Goal: Task Accomplishment & Management: Manage account settings

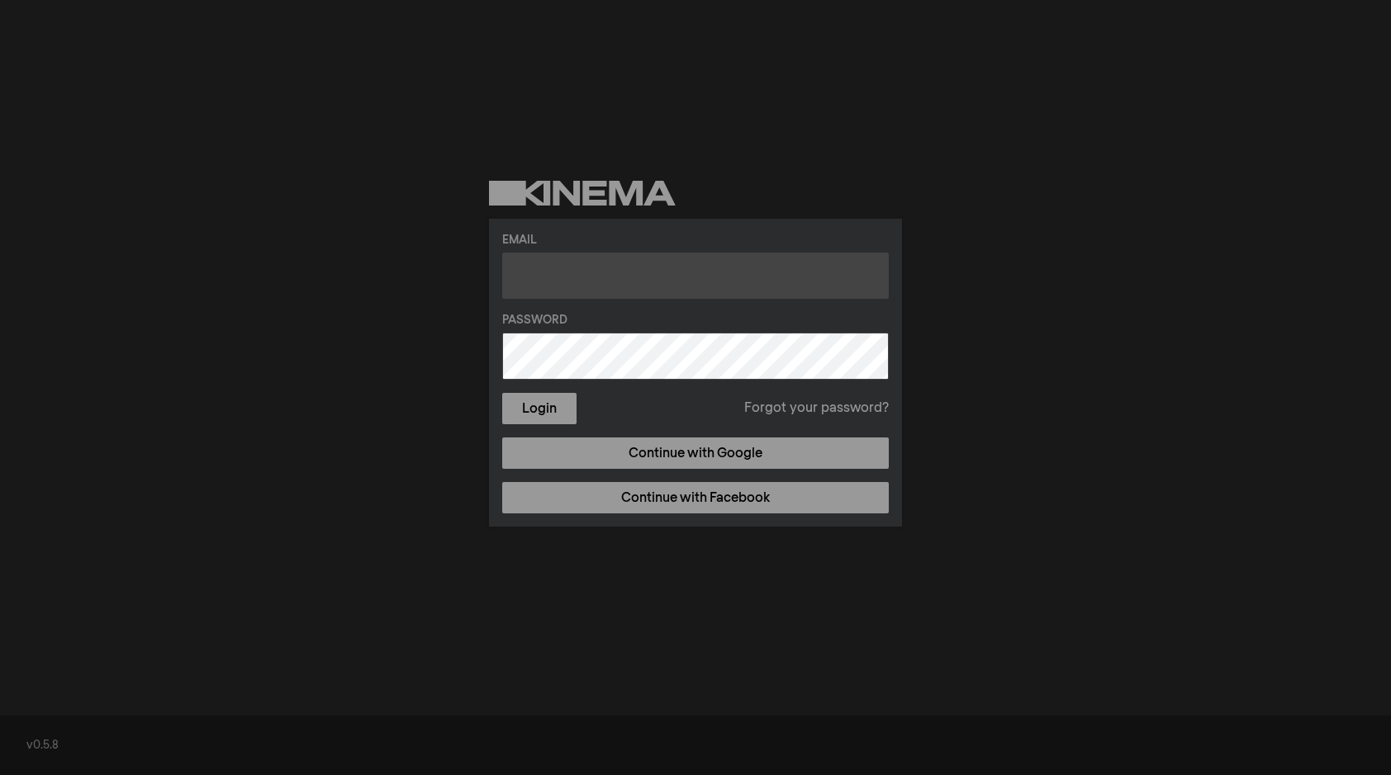
click at [563, 277] on input "text" at bounding box center [695, 276] width 386 height 46
type input "[EMAIL_ADDRESS][DOMAIN_NAME]"
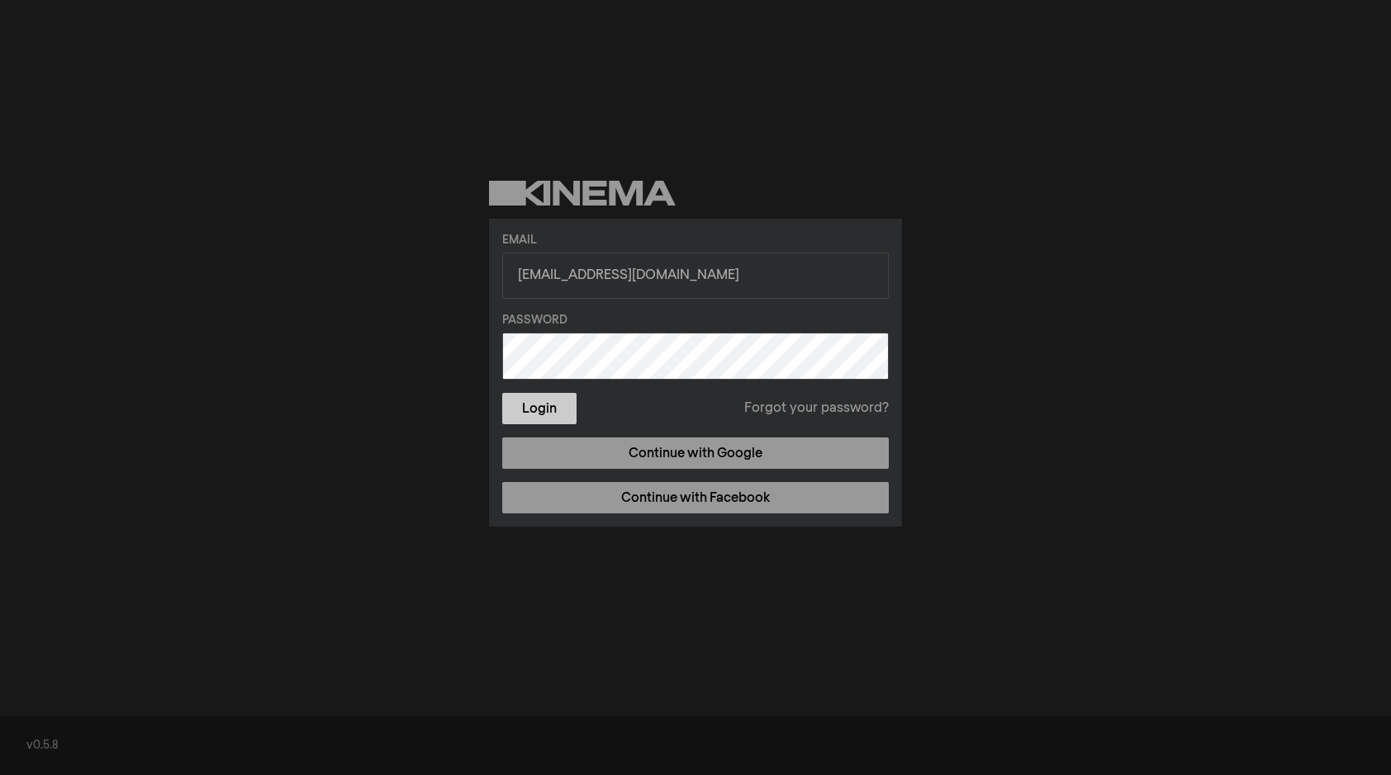
click at [521, 407] on button "Login" at bounding box center [539, 408] width 74 height 31
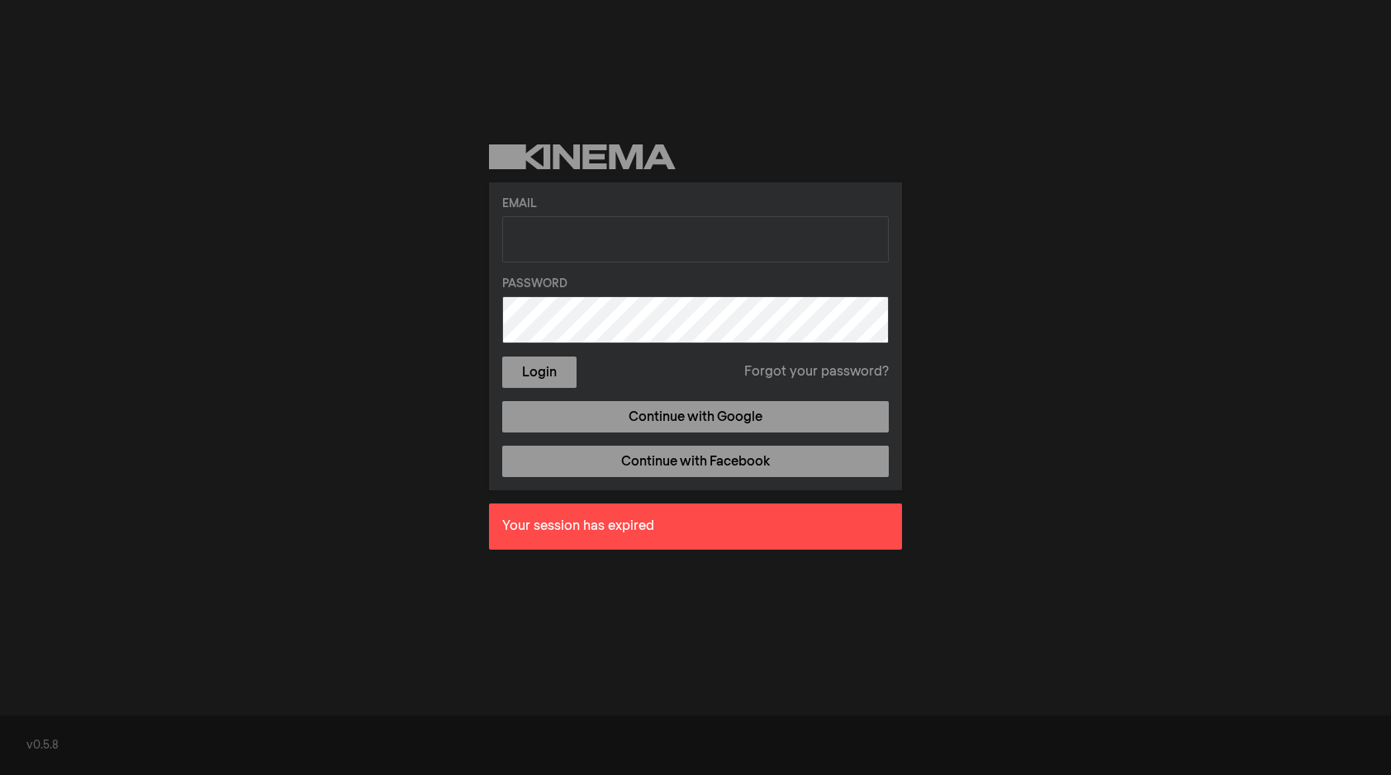
click at [341, 446] on div "Email Password Login Forgot your password? Continue with Google Continue with F…" at bounding box center [695, 353] width 1391 height 707
drag, startPoint x: 341, startPoint y: 446, endPoint x: 341, endPoint y: 200, distance: 246.1
click at [341, 444] on div "Email Password Login Forgot your password? Continue with Google Continue with F…" at bounding box center [695, 353] width 1391 height 707
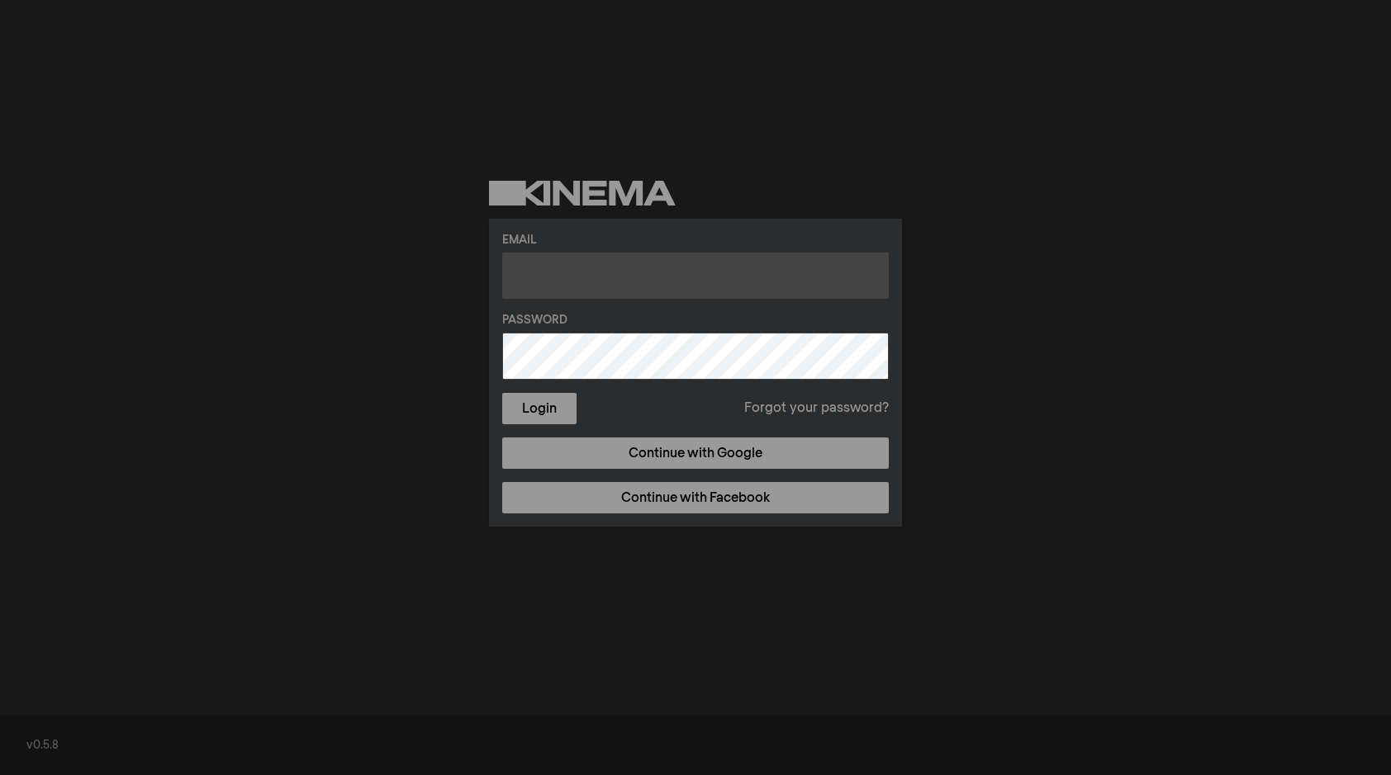
click at [548, 283] on input "text" at bounding box center [695, 276] width 386 height 46
paste input "masalamarghi@gmail.com"
type input "masalamarghi@gmail.com"
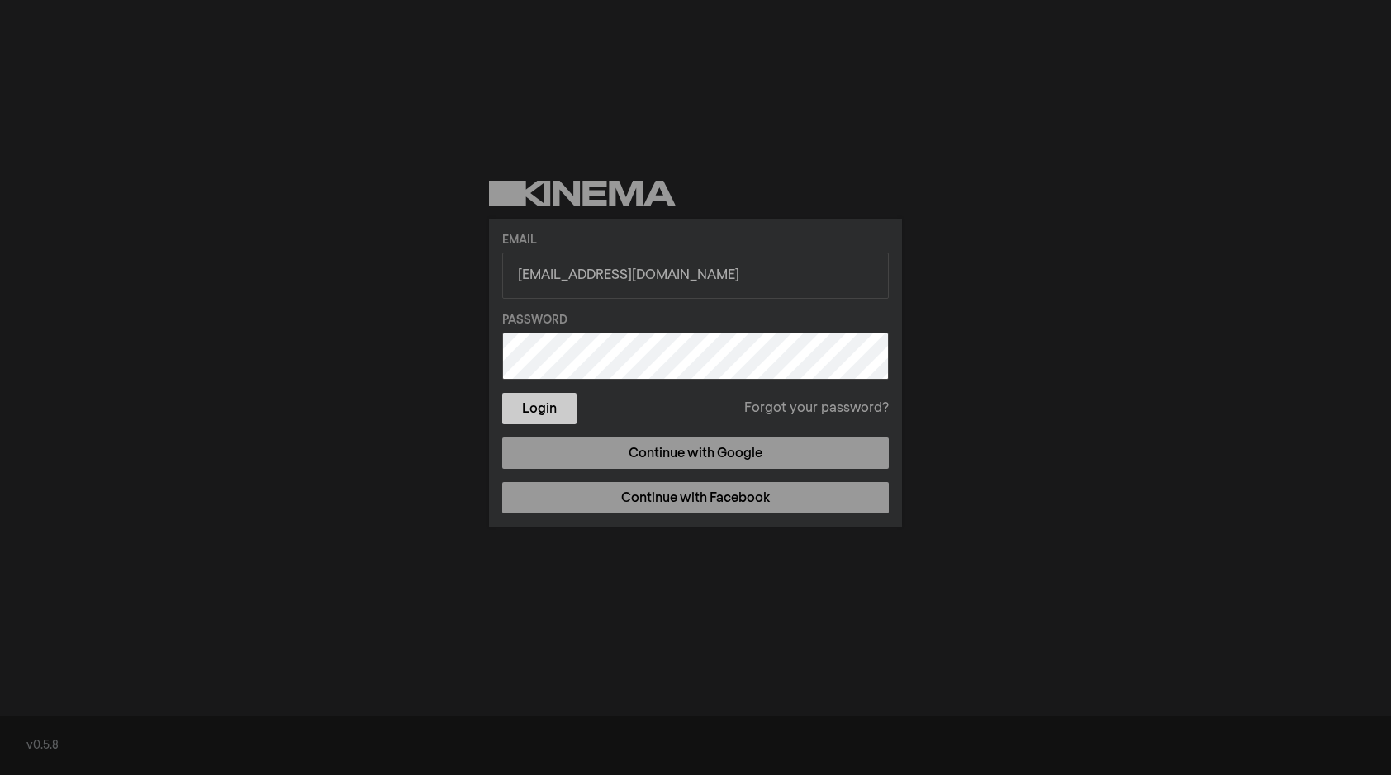
click at [533, 413] on button "Login" at bounding box center [539, 408] width 74 height 31
